Goal: Find specific page/section: Find specific page/section

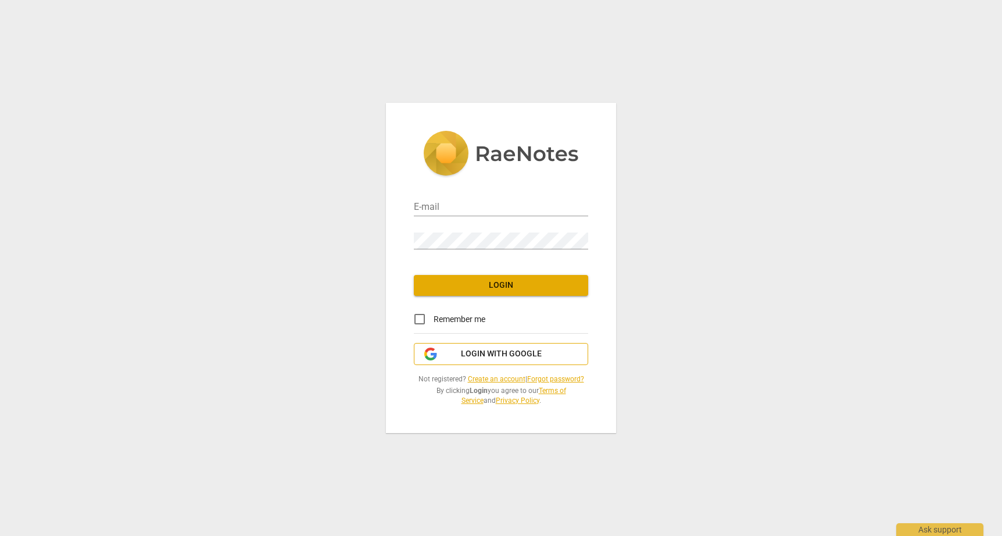
click at [481, 354] on span "Login with Google" at bounding box center [501, 354] width 81 height 12
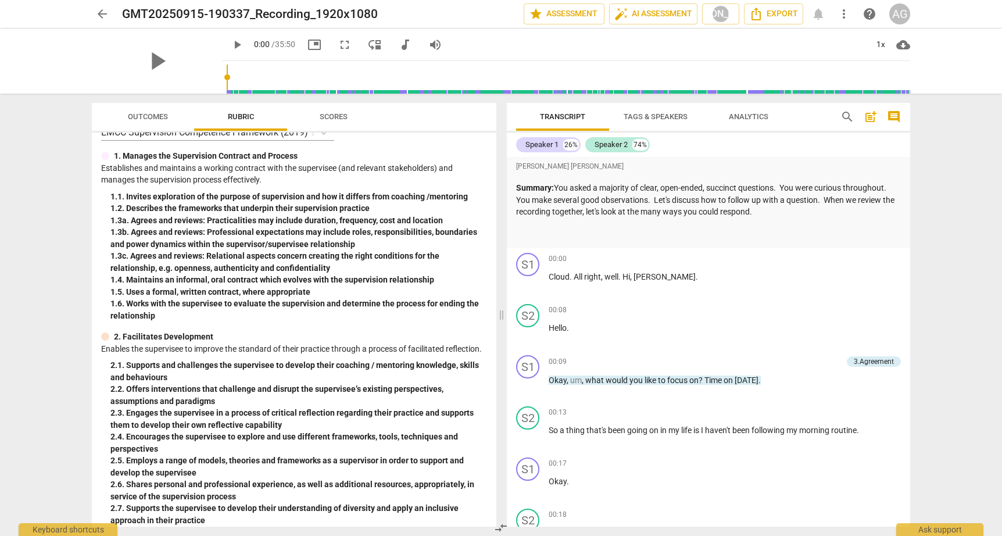
click at [670, 116] on span "Tags & Speakers" at bounding box center [656, 116] width 64 height 9
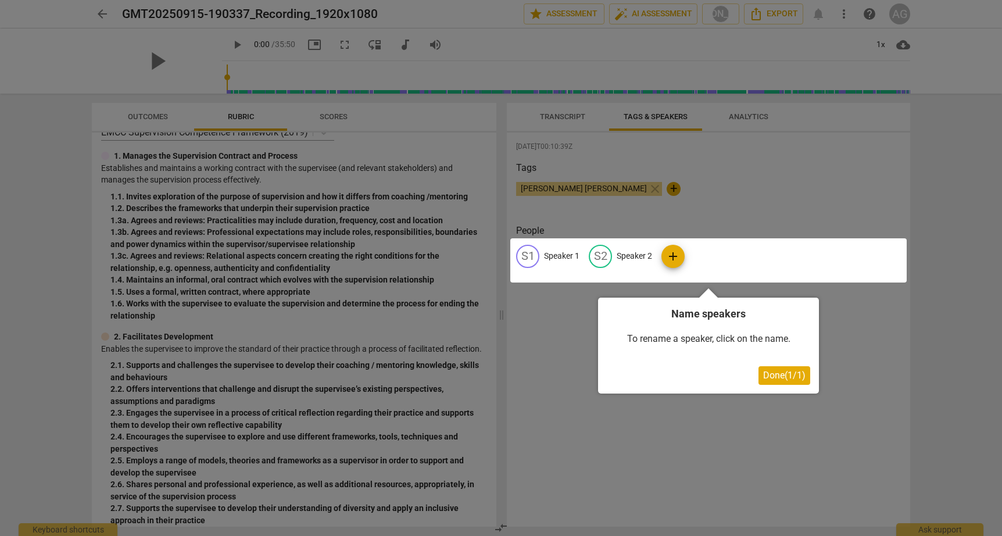
click at [757, 114] on div at bounding box center [501, 268] width 1002 height 536
click at [749, 117] on div at bounding box center [501, 268] width 1002 height 536
click at [774, 371] on span "Done ( 1 / 1 )" at bounding box center [784, 375] width 42 height 11
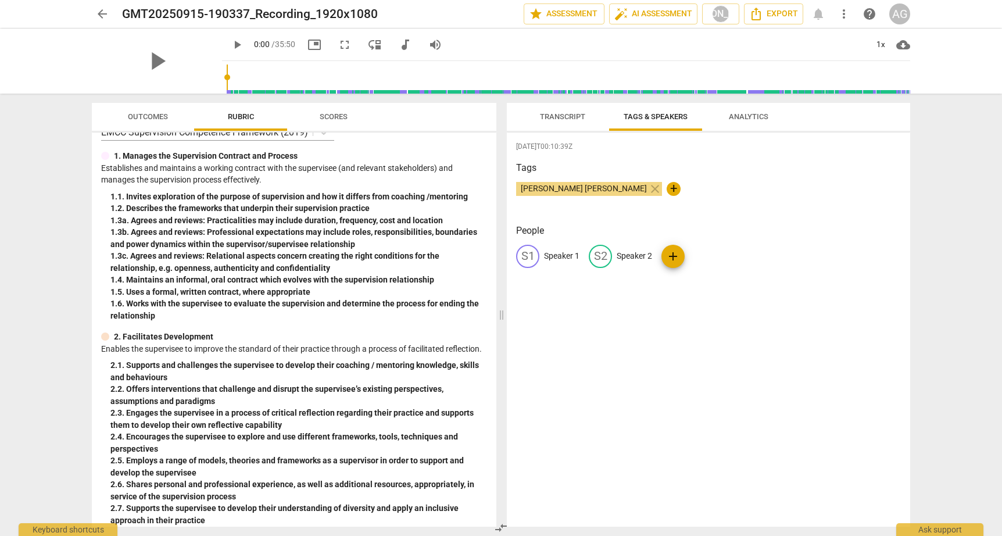
click at [743, 120] on span "Analytics" at bounding box center [749, 116] width 40 height 9
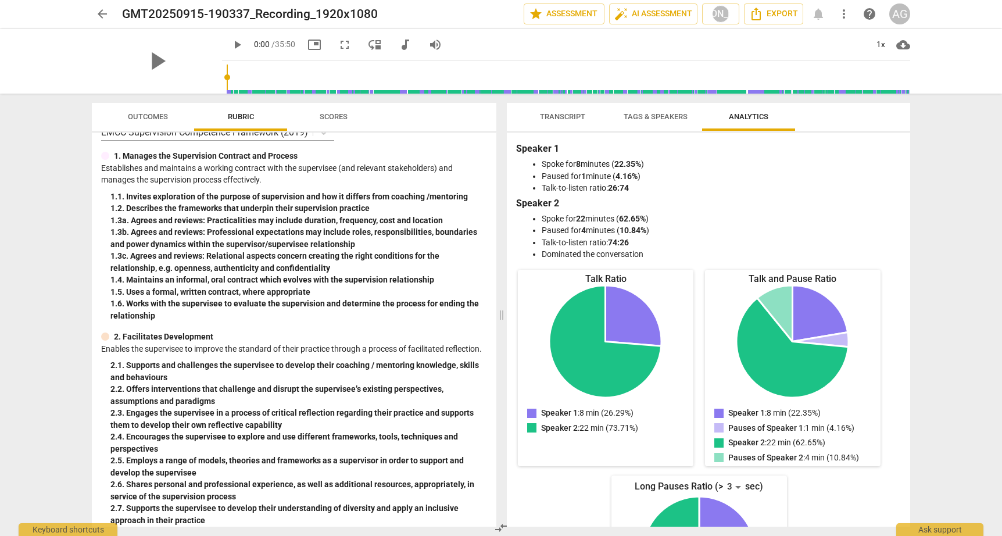
click at [328, 116] on span "Scores" at bounding box center [334, 116] width 28 height 9
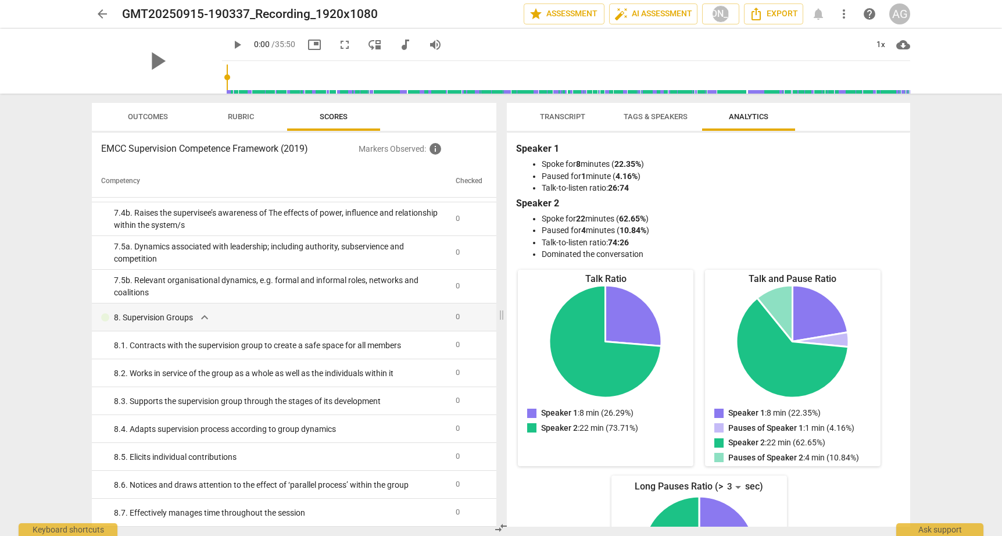
scroll to position [1795, 0]
click at [152, 116] on span "Outcomes" at bounding box center [148, 116] width 40 height 9
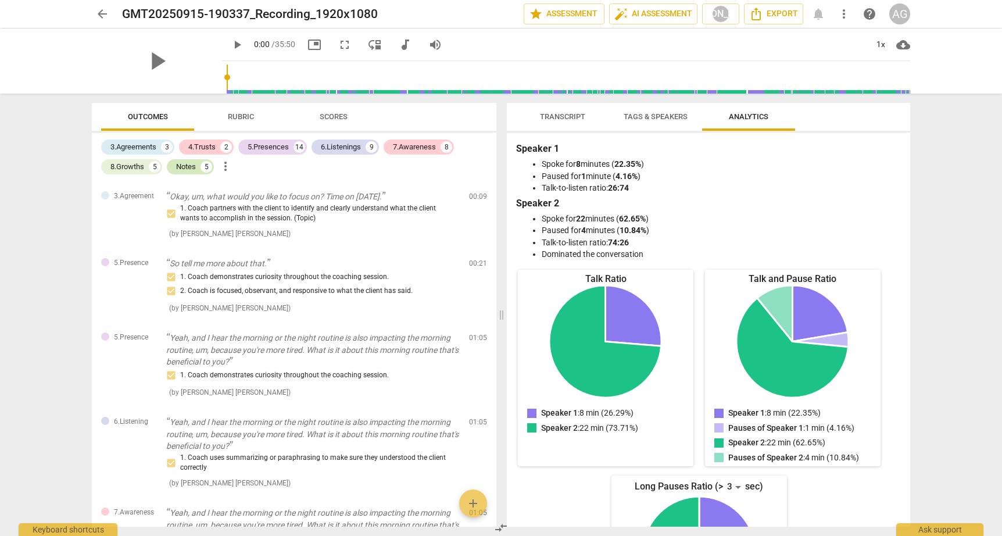
click at [191, 167] on div "Notes" at bounding box center [186, 167] width 20 height 12
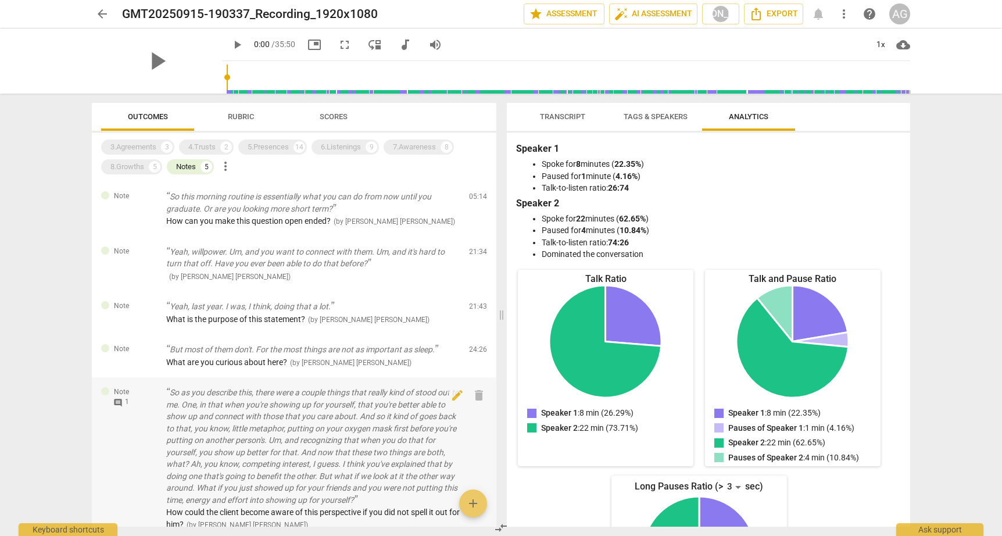
scroll to position [0, 0]
click at [101, 16] on span "arrow_back" at bounding box center [102, 14] width 14 height 14
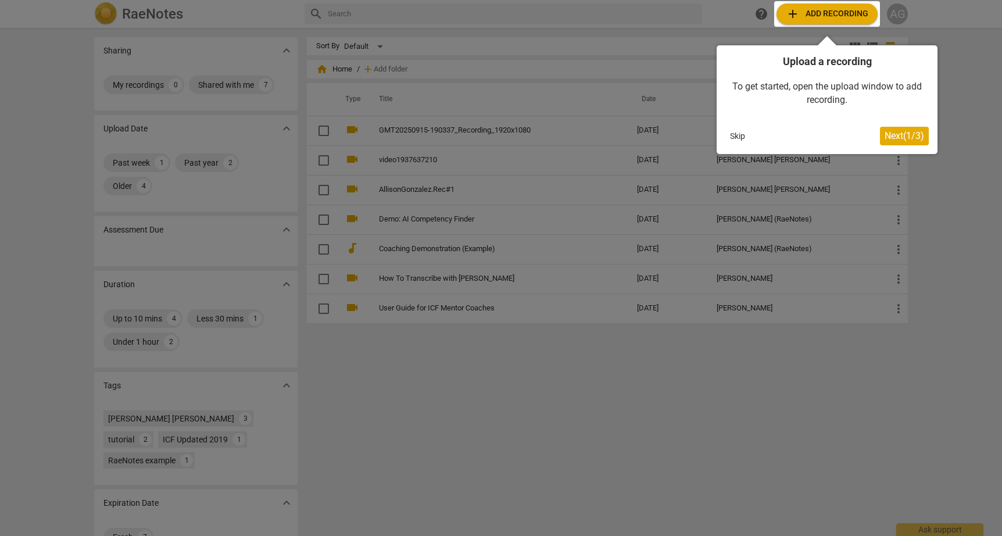
click at [78, 148] on div at bounding box center [501, 268] width 1002 height 536
click at [741, 134] on button "Skip" at bounding box center [738, 135] width 24 height 17
